Goal: Task Accomplishment & Management: Complete application form

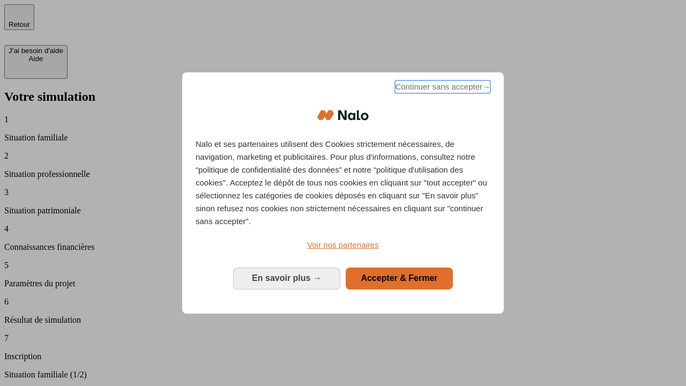
click at [441, 88] on span "Continuer sans accepter →" at bounding box center [442, 86] width 95 height 13
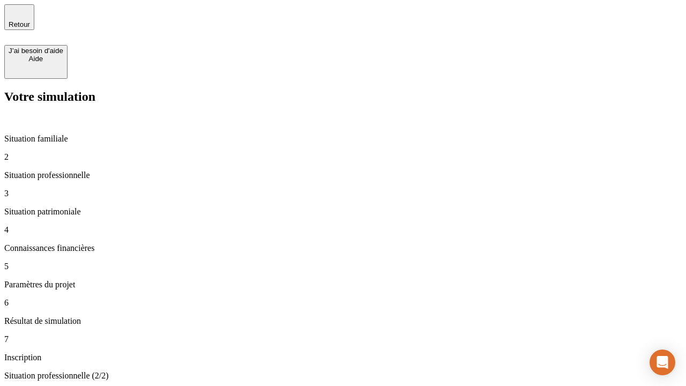
type input "30 000"
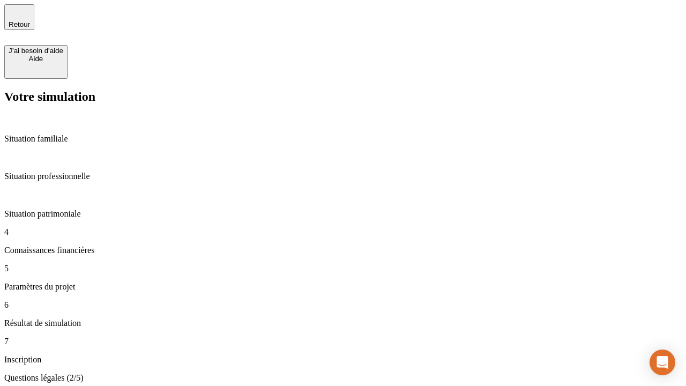
scroll to position [2, 0]
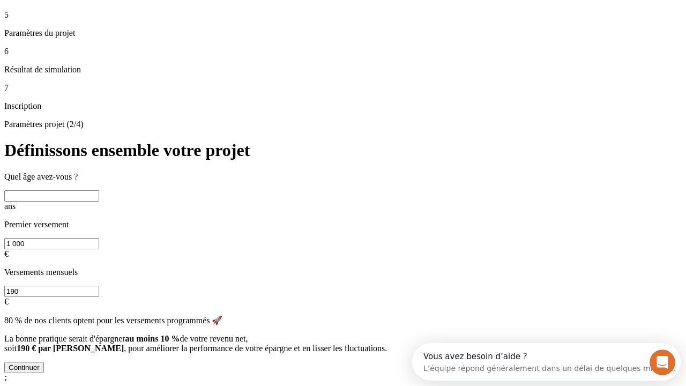
scroll to position [20, 0]
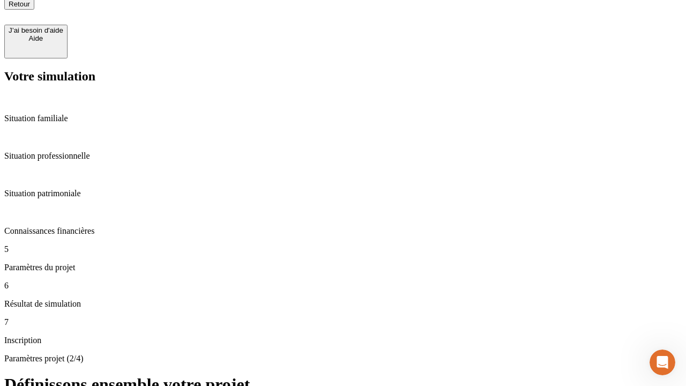
scroll to position [11, 0]
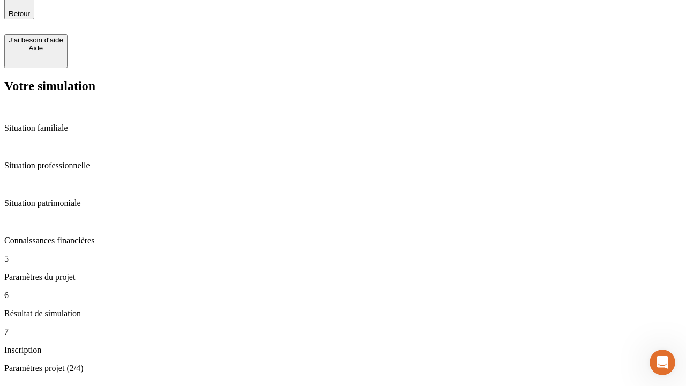
type input "25"
type input "1 000"
type input "640"
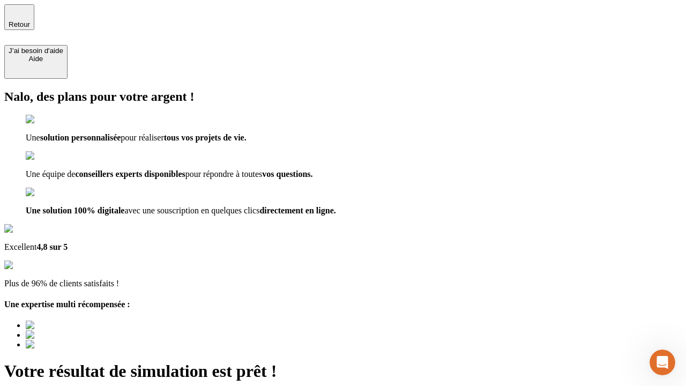
type input "[EMAIL_ADDRESS][PERSON_NAME][DOMAIN_NAME]"
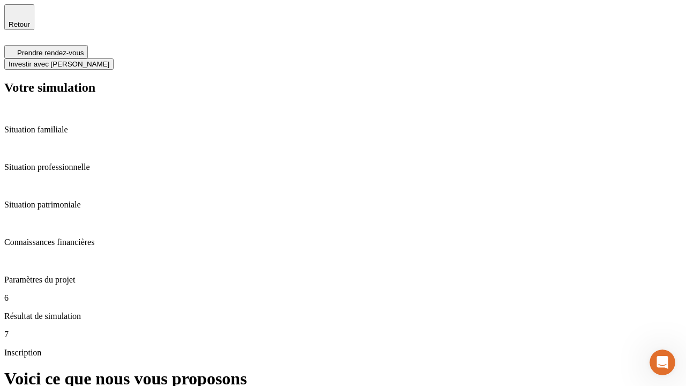
click at [109, 60] on span "Investir avec [PERSON_NAME]" at bounding box center [59, 64] width 101 height 8
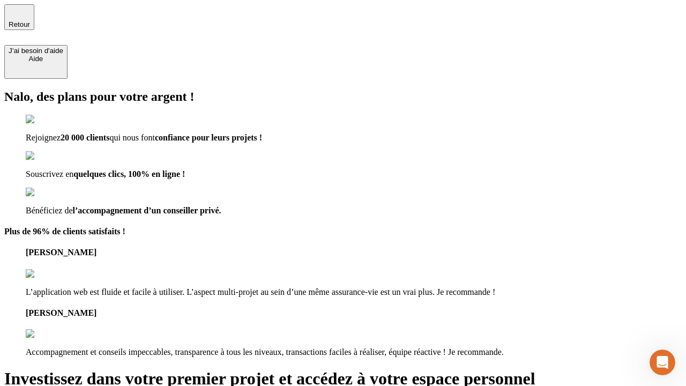
type input "[EMAIL_ADDRESS][PERSON_NAME][DOMAIN_NAME]"
